Goal: Navigation & Orientation: Find specific page/section

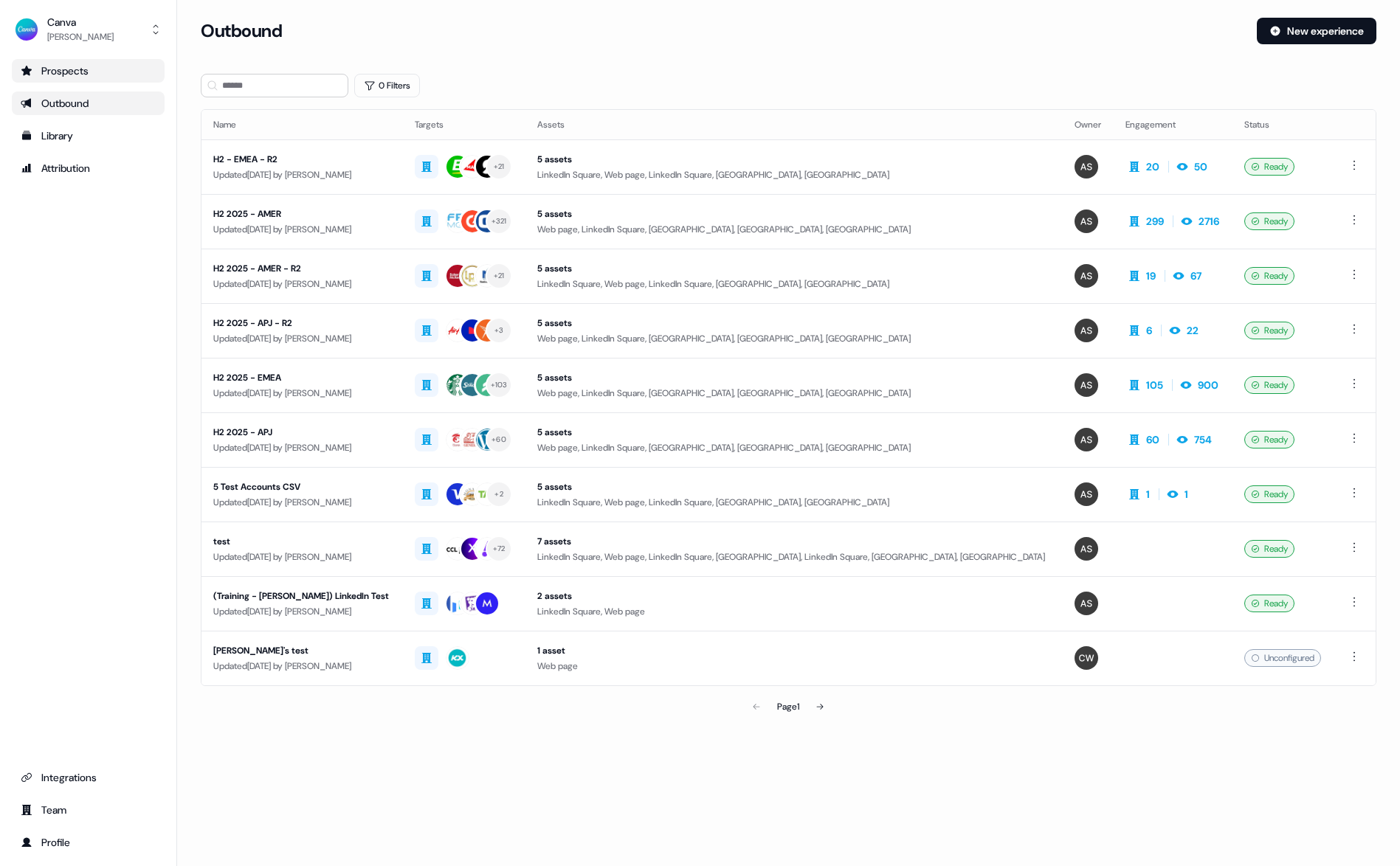
click at [79, 71] on div "Prospects" at bounding box center [88, 71] width 135 height 15
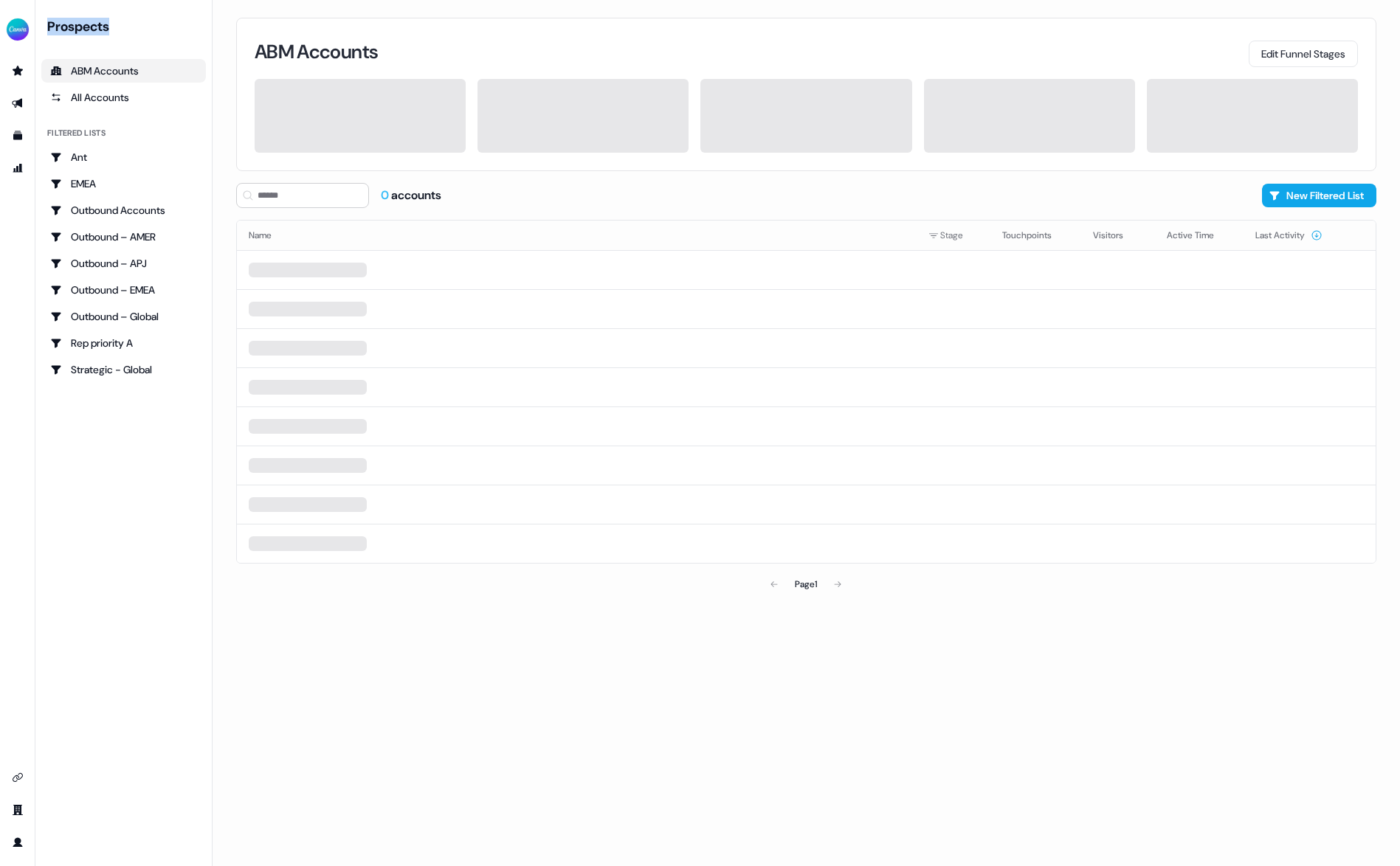
drag, startPoint x: 48, startPoint y: 28, endPoint x: 160, endPoint y: 25, distance: 112.0
click at [160, 25] on div "Prospects" at bounding box center [127, 27] width 158 height 18
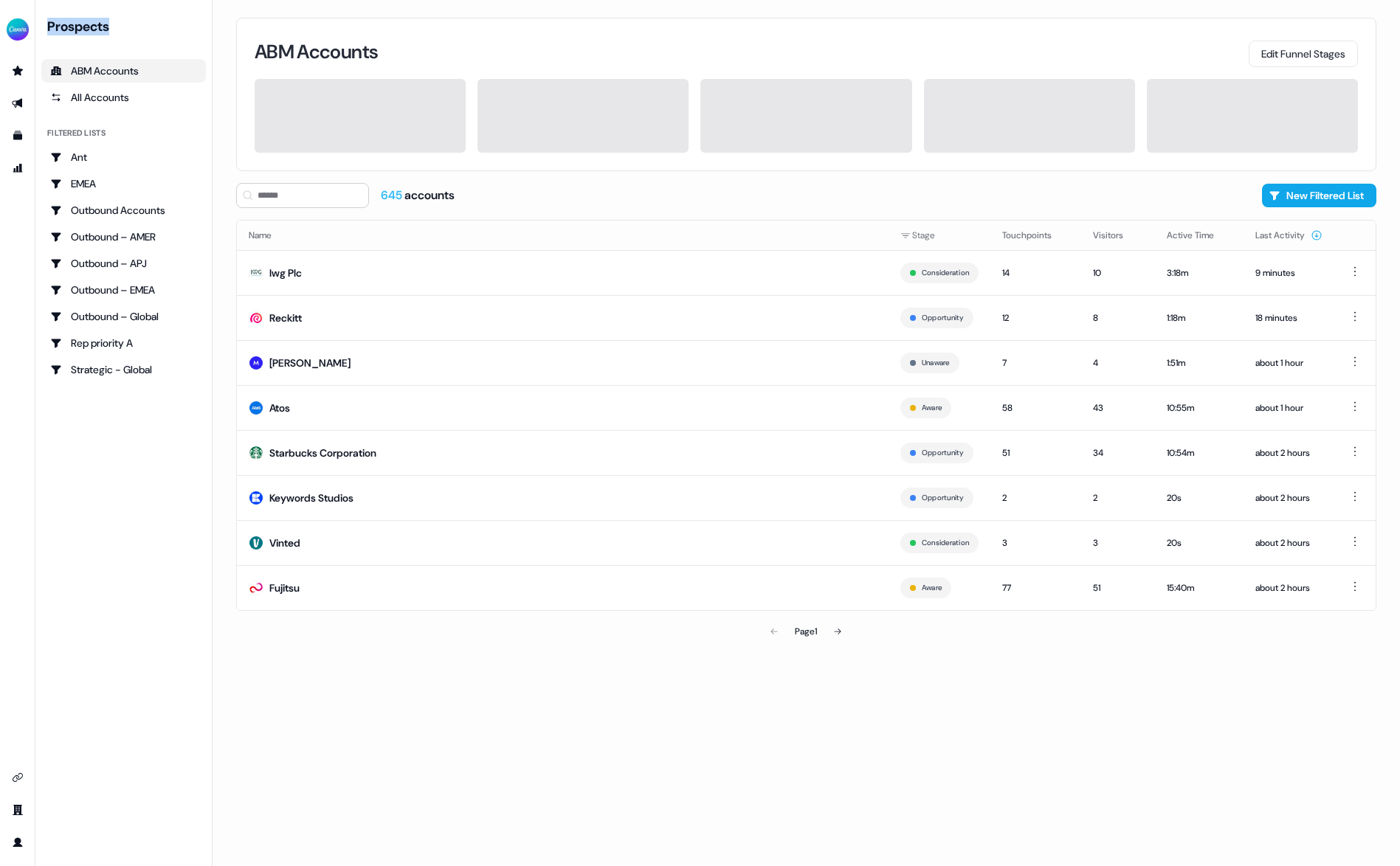
drag, startPoint x: 131, startPoint y: 24, endPoint x: 47, endPoint y: 26, distance: 84.0
click at [47, 26] on div "Prospects" at bounding box center [127, 27] width 158 height 18
drag, startPoint x: 96, startPoint y: 27, endPoint x: 136, endPoint y: 26, distance: 40.0
click at [136, 26] on div "Prospects" at bounding box center [127, 27] width 158 height 18
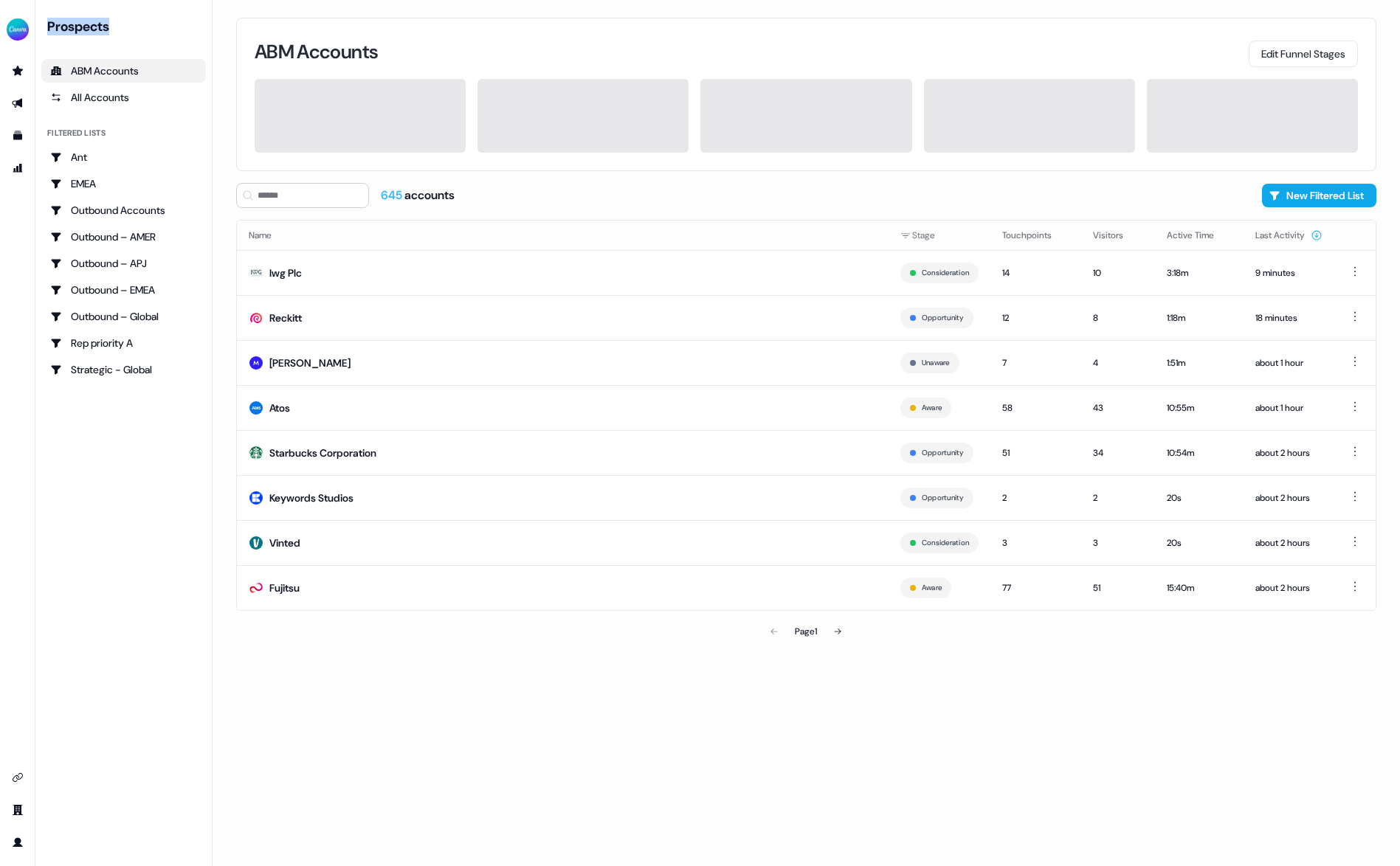
click at [136, 26] on div "Prospects" at bounding box center [127, 27] width 158 height 18
drag, startPoint x: 281, startPoint y: 49, endPoint x: 403, endPoint y: 50, distance: 122.0
click at [403, 50] on div "ABM Accounts Edit Funnel Stages" at bounding box center [806, 52] width 1103 height 31
drag, startPoint x: 372, startPoint y: 49, endPoint x: 255, endPoint y: 53, distance: 117.1
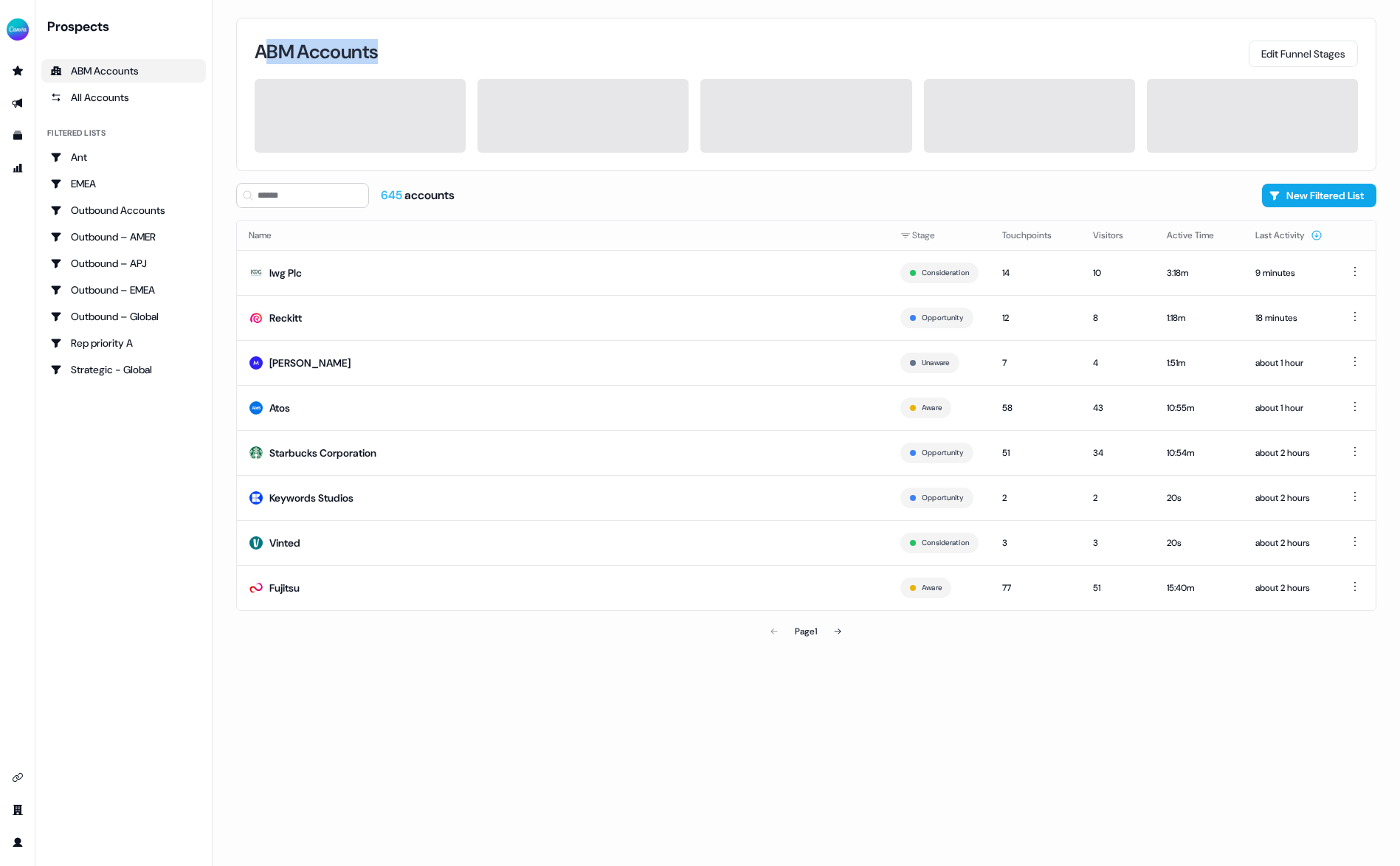
click at [257, 53] on div "ABM Accounts Edit Funnel Stages" at bounding box center [806, 52] width 1103 height 31
click at [255, 53] on h3 "ABM Accounts" at bounding box center [316, 52] width 123 height 19
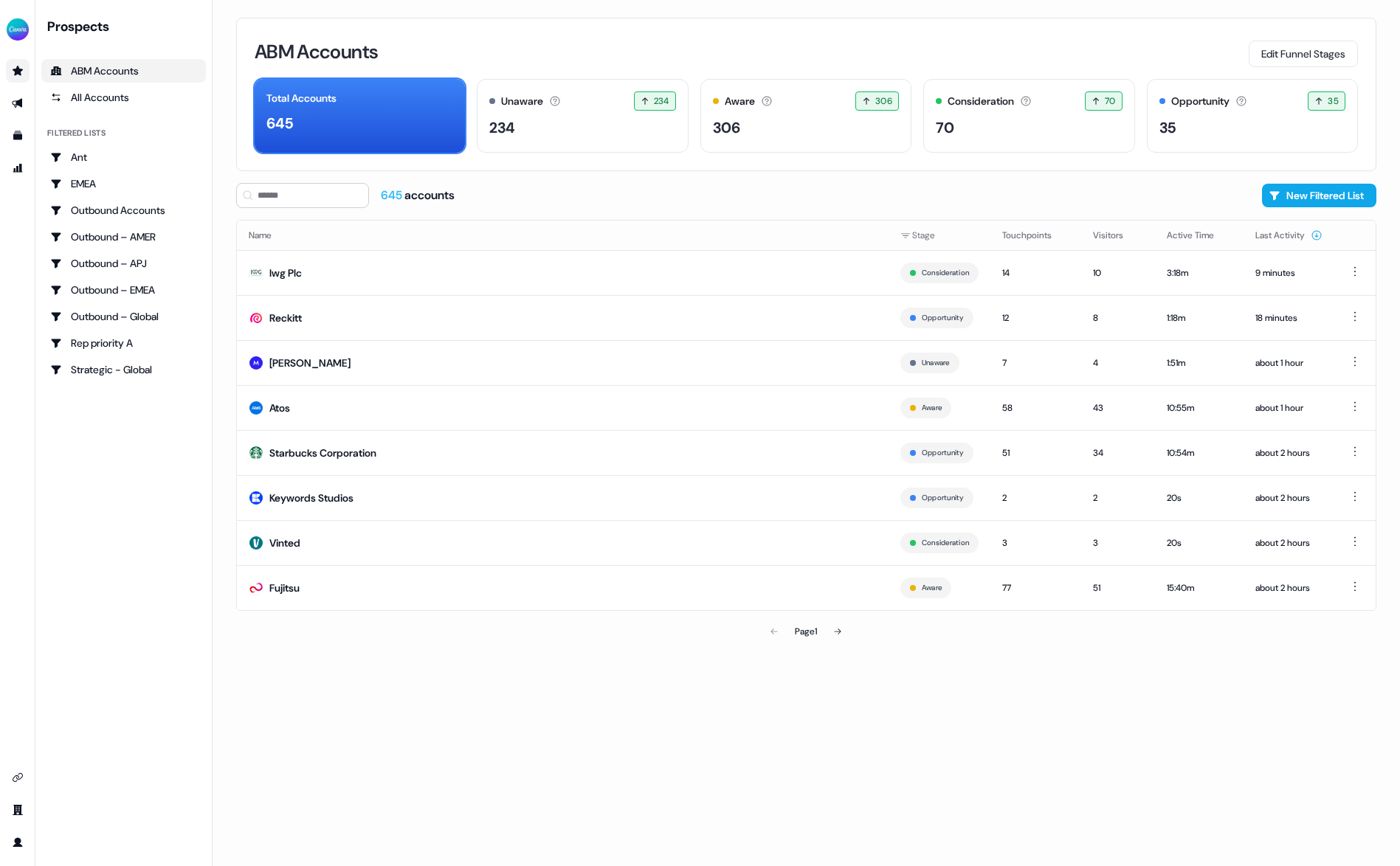
click at [22, 77] on link "Go to prospects" at bounding box center [17, 71] width 23 height 23
click at [20, 99] on link "Go to outbound experience" at bounding box center [17, 102] width 23 height 23
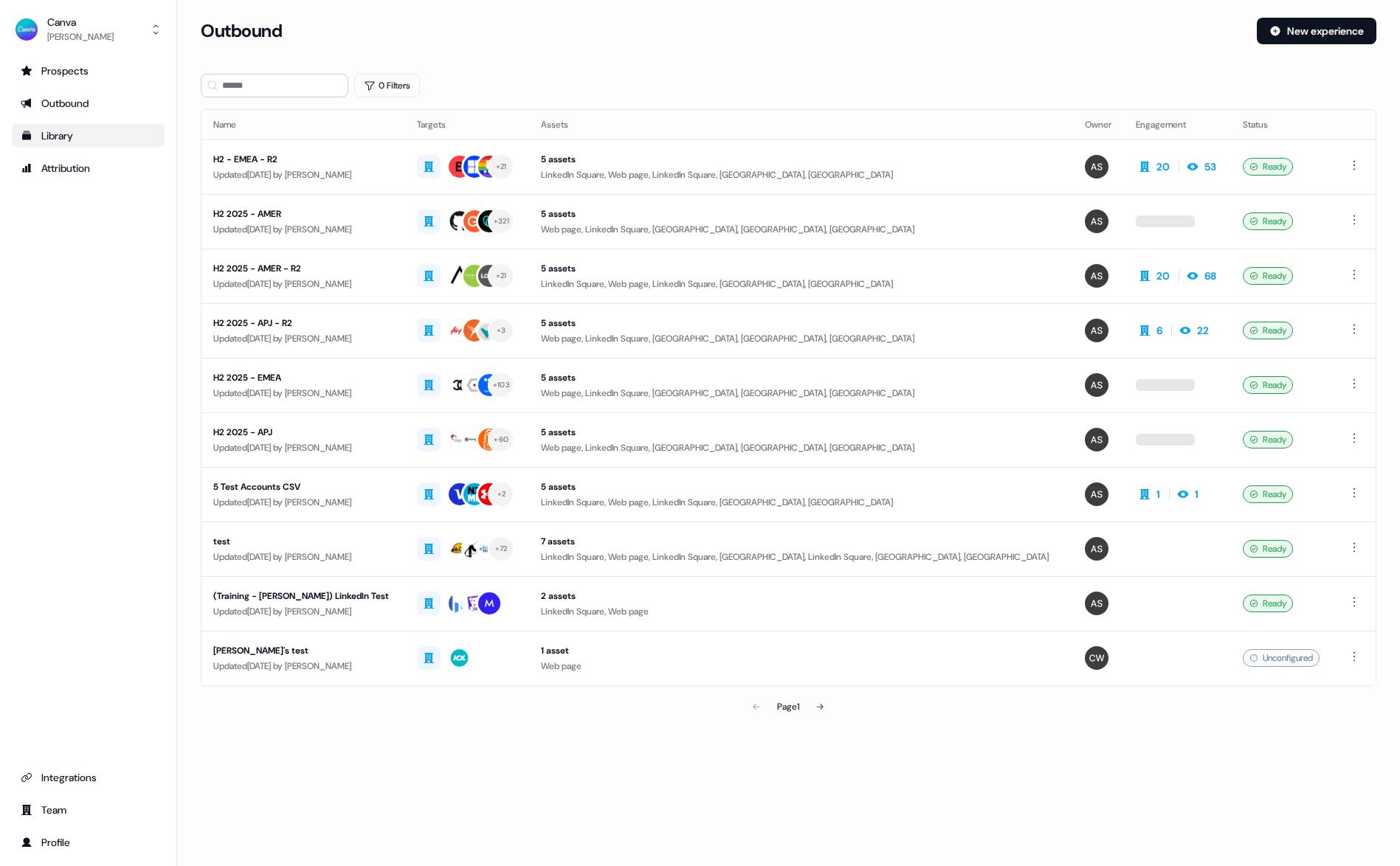
click at [68, 138] on div "Library" at bounding box center [88, 135] width 135 height 15
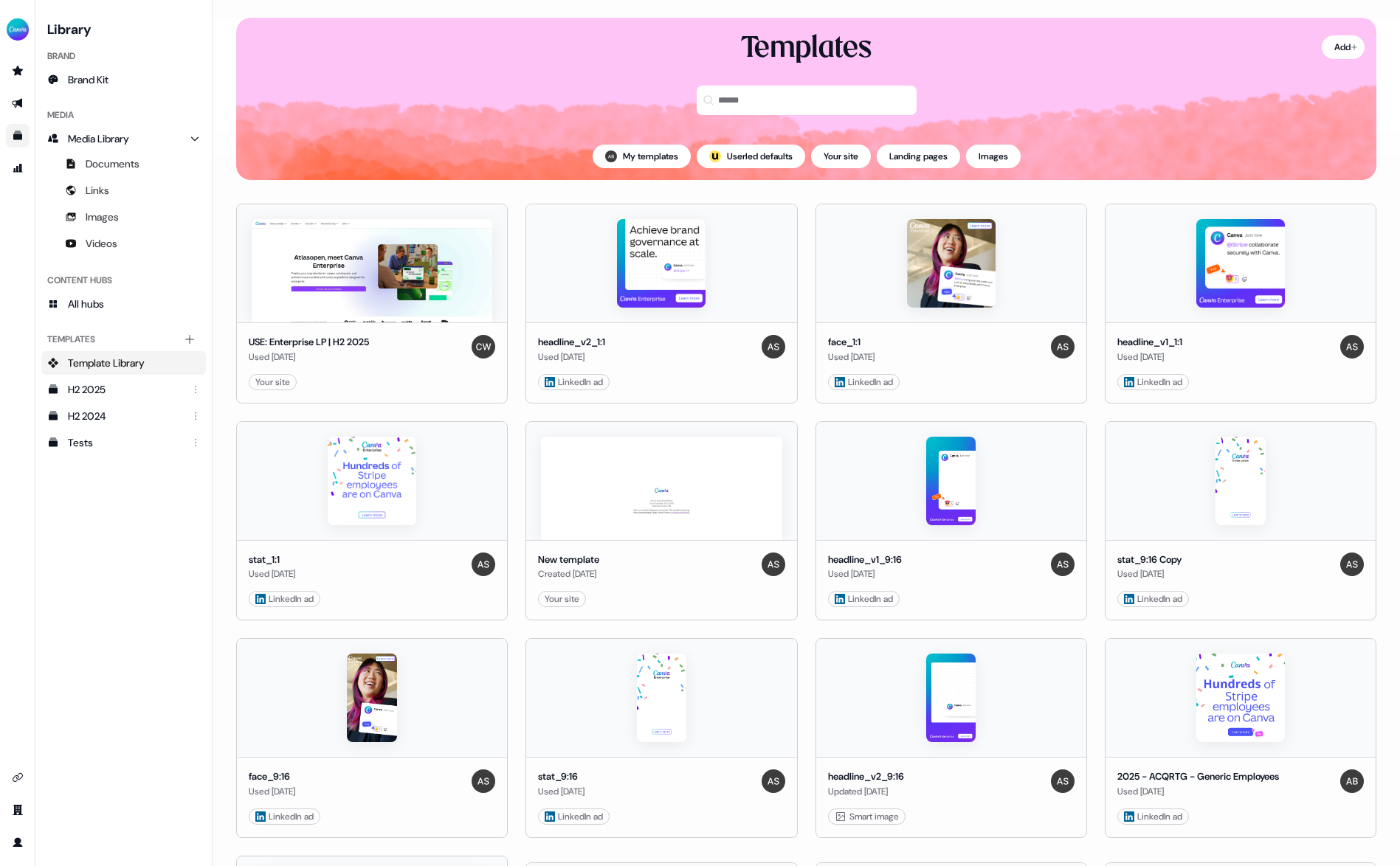
click at [222, 108] on div "Add Templates My templates ; Userled defaults Your site Landing pages Images" at bounding box center [806, 99] width 1187 height 163
